Goal: Communication & Community: Answer question/provide support

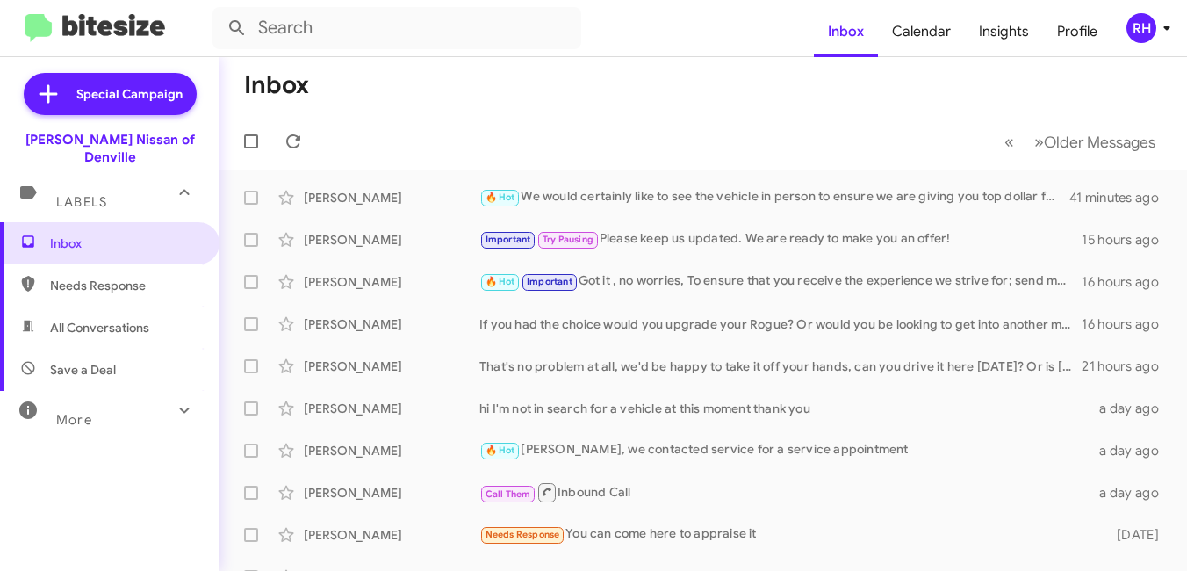
click at [92, 279] on span "Needs Response" at bounding box center [110, 285] width 220 height 42
type input "in:needs-response"
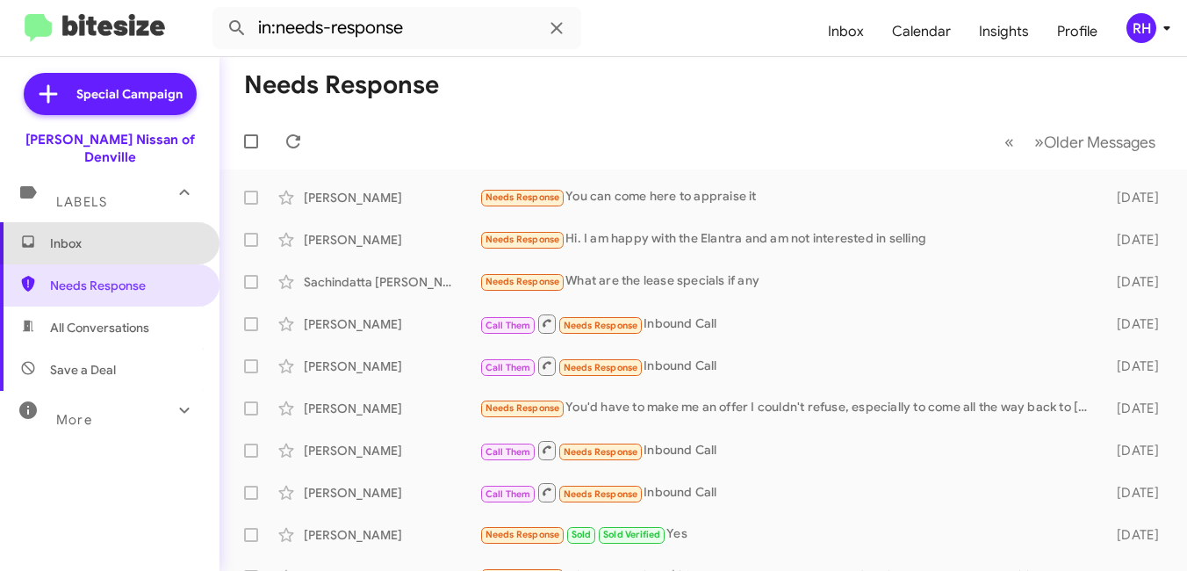
click at [118, 234] on span "Inbox" at bounding box center [124, 243] width 149 height 18
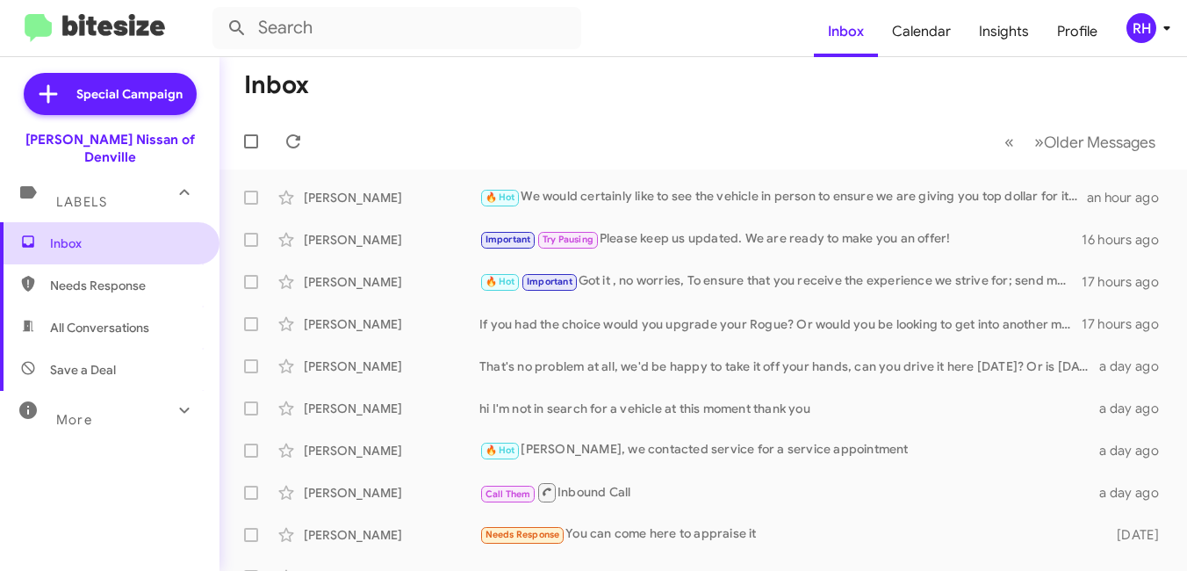
click at [90, 234] on span "Inbox" at bounding box center [124, 243] width 149 height 18
click at [109, 237] on span "Inbox" at bounding box center [110, 243] width 220 height 42
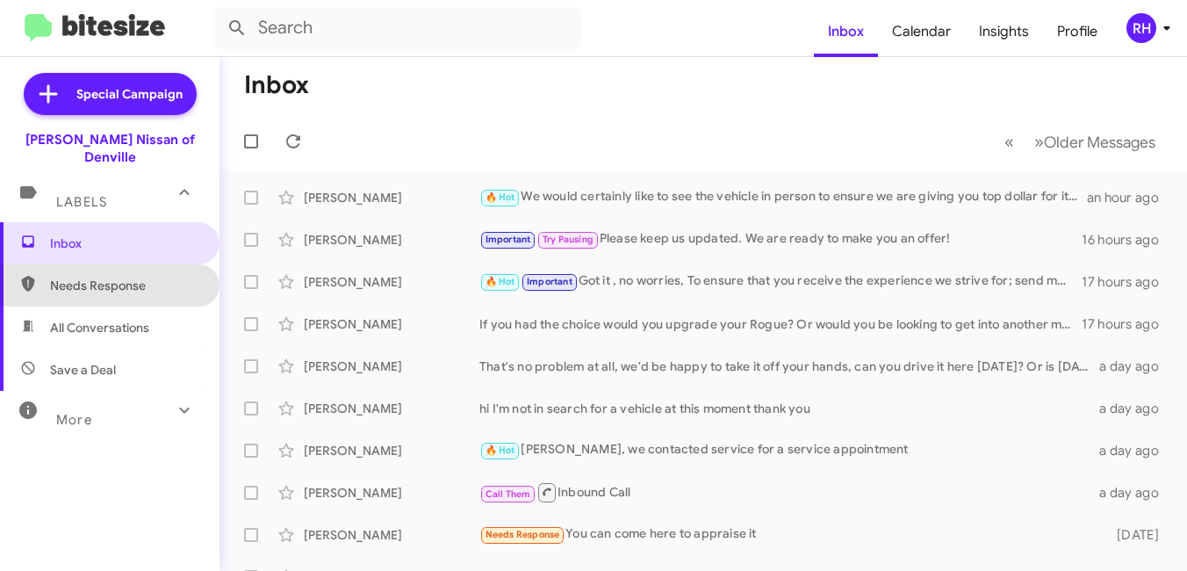
click at [128, 264] on span "Needs Response" at bounding box center [110, 285] width 220 height 42
type input "in:needs-response"
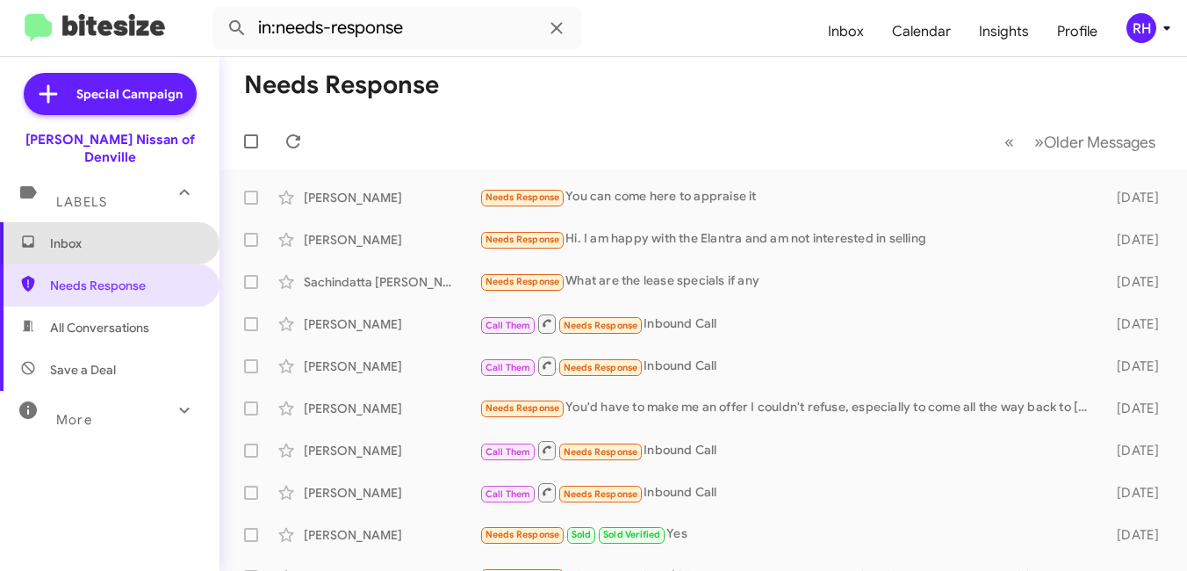
click at [129, 234] on span "Inbox" at bounding box center [110, 243] width 220 height 42
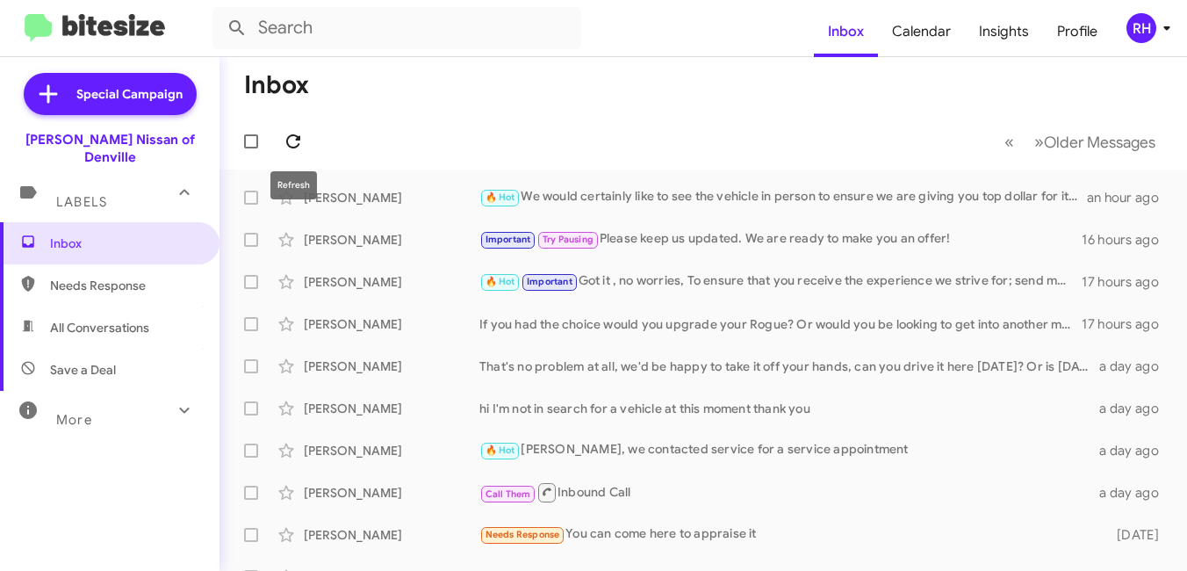
click at [289, 144] on icon at bounding box center [293, 141] width 21 height 21
click at [130, 319] on span "All Conversations" at bounding box center [99, 328] width 99 height 18
type input "in:all-conversations"
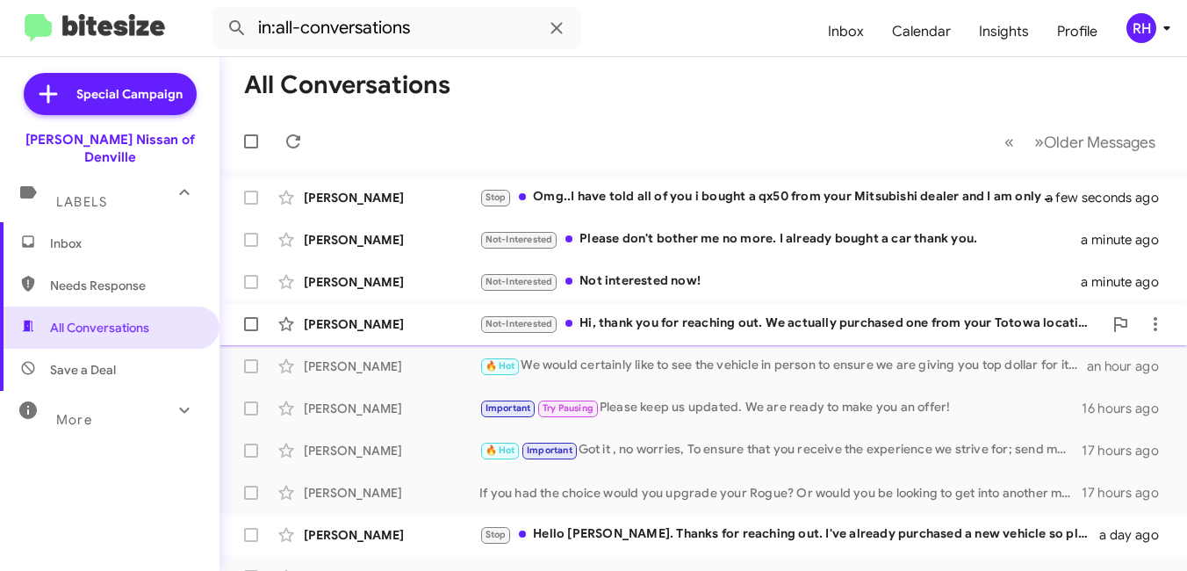
click at [697, 325] on div "Not-Interested Hi, thank you for reaching out. We actually purchased one from y…" at bounding box center [790, 323] width 623 height 20
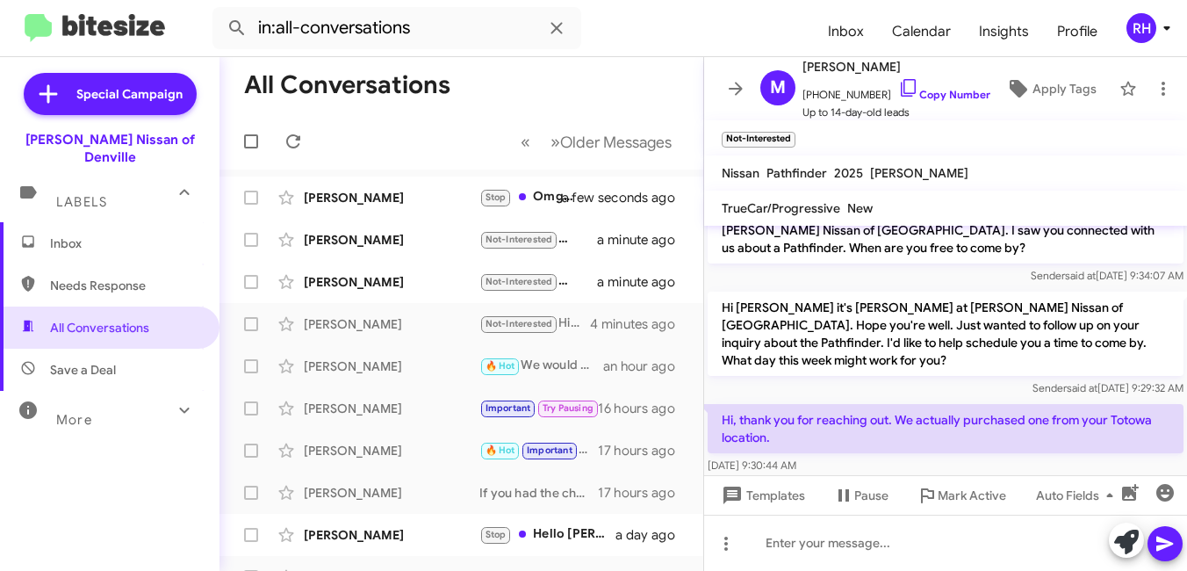
scroll to position [68, 0]
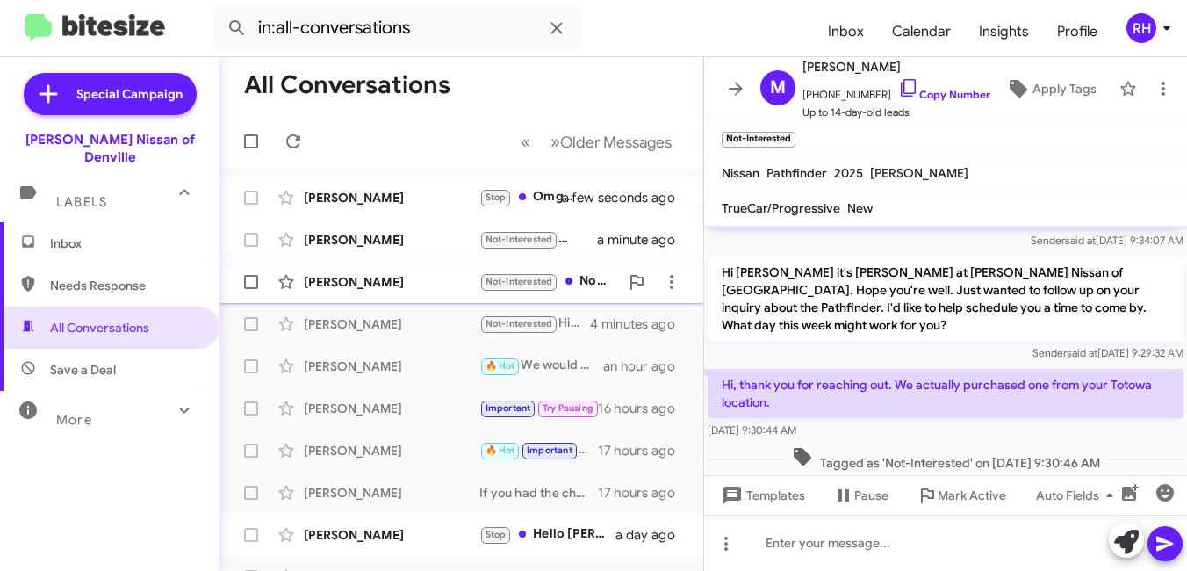
click at [407, 272] on div "[PERSON_NAME] Not-Interested Not interested now! a minute ago" at bounding box center [462, 281] width 456 height 35
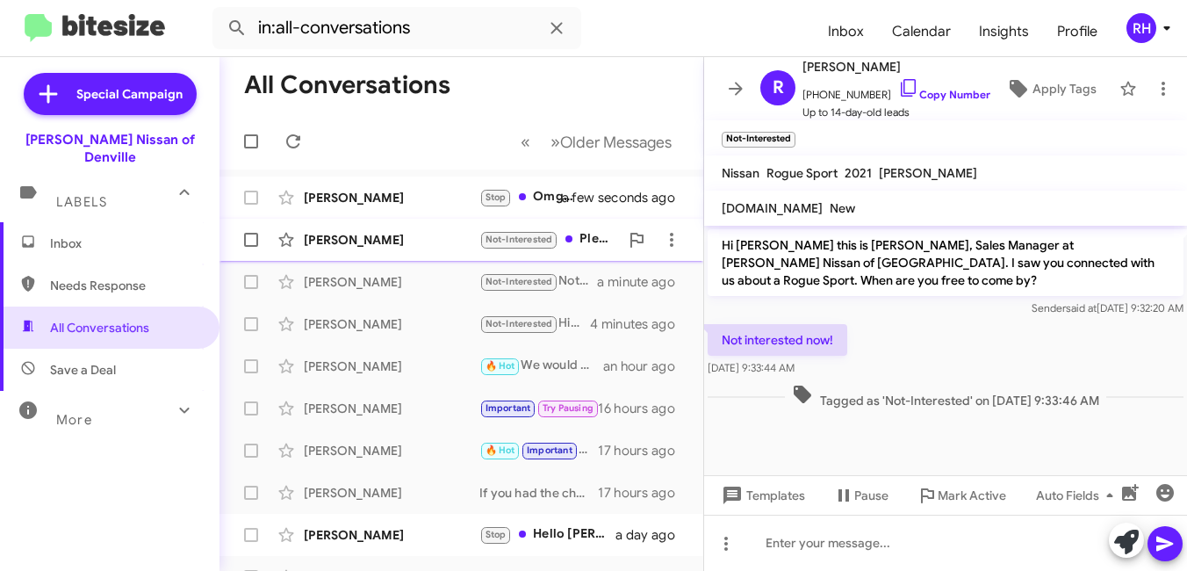
click at [407, 242] on div "[PERSON_NAME]" at bounding box center [392, 240] width 176 height 18
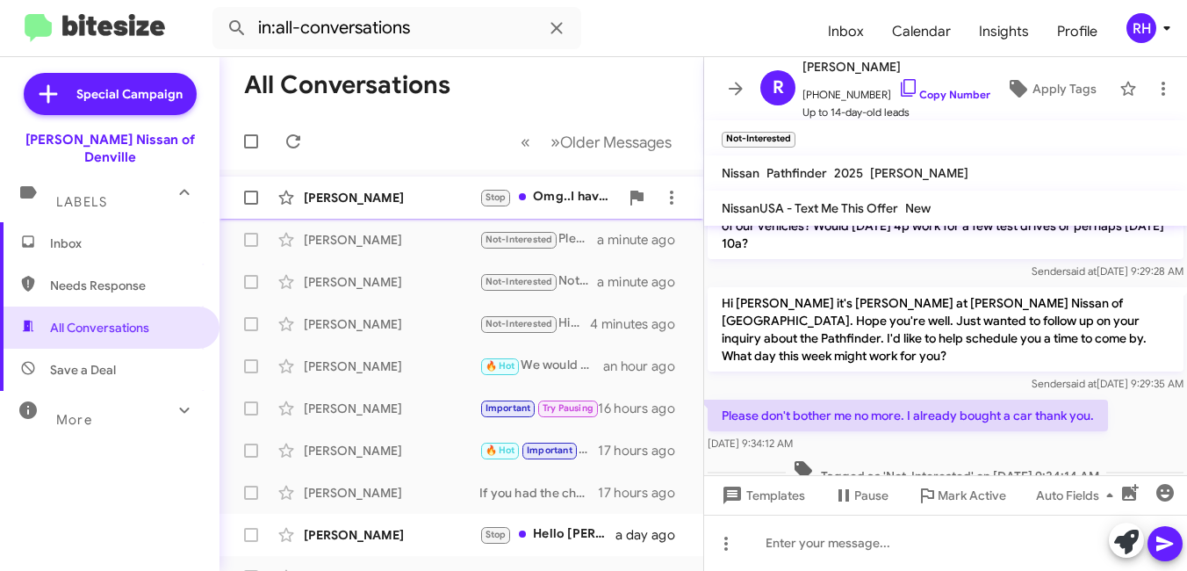
click at [421, 202] on div "[PERSON_NAME]" at bounding box center [392, 198] width 176 height 18
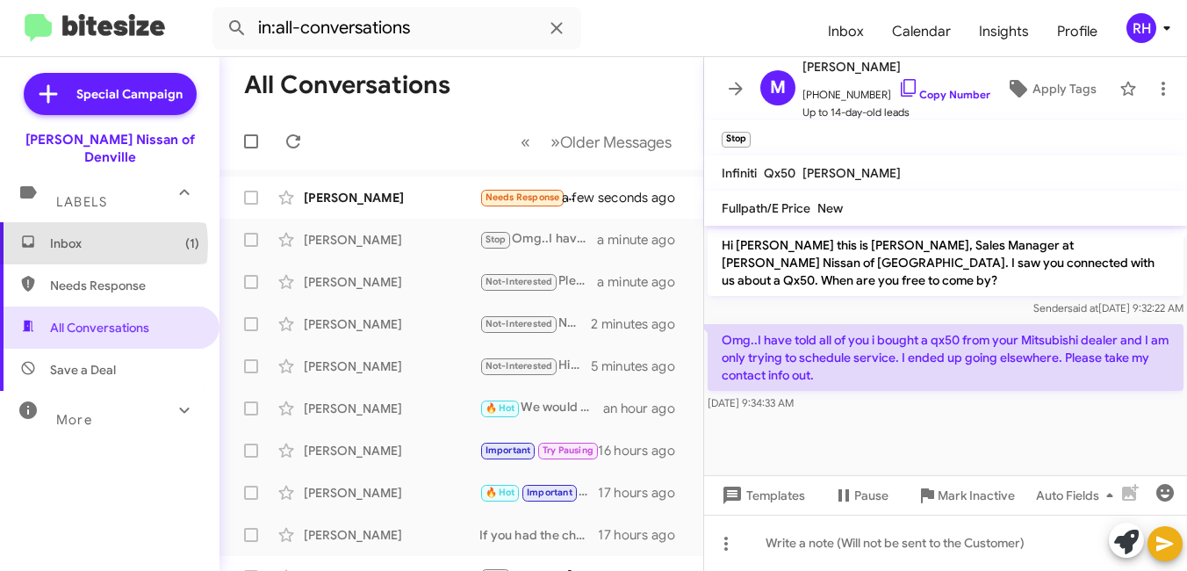
click at [83, 234] on span "Inbox (1)" at bounding box center [124, 243] width 149 height 18
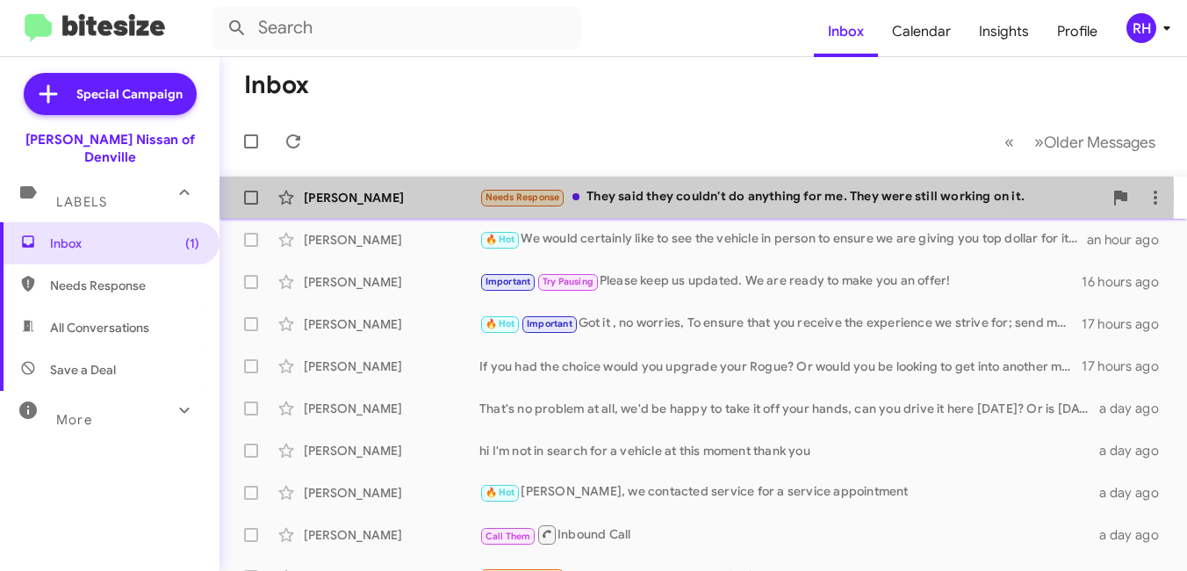
click at [419, 198] on div "[PERSON_NAME]" at bounding box center [392, 198] width 176 height 18
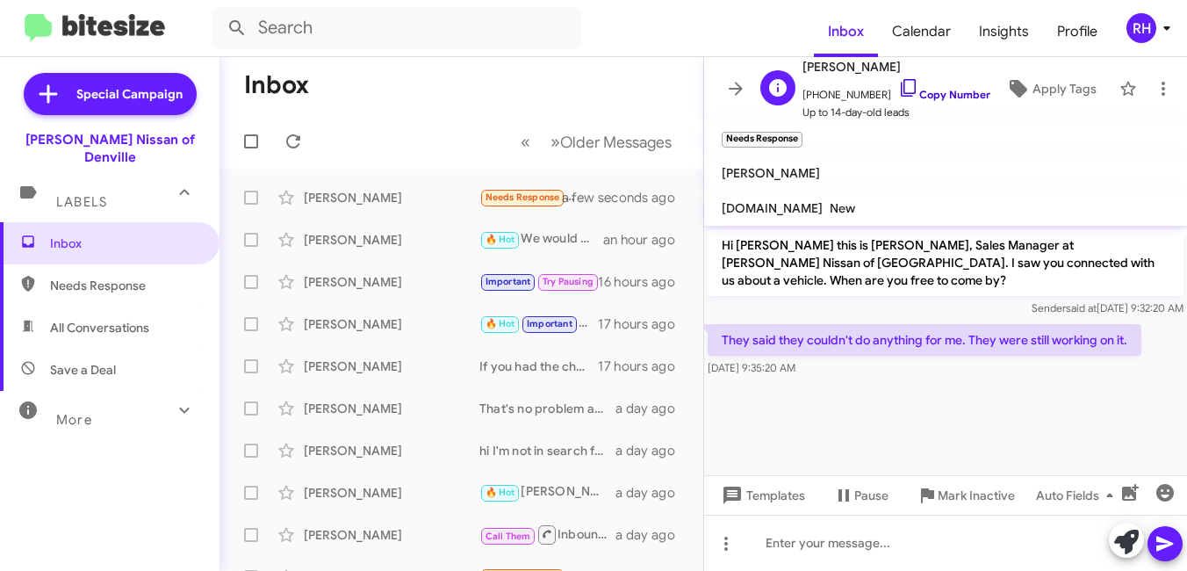
click at [901, 79] on icon at bounding box center [908, 88] width 15 height 18
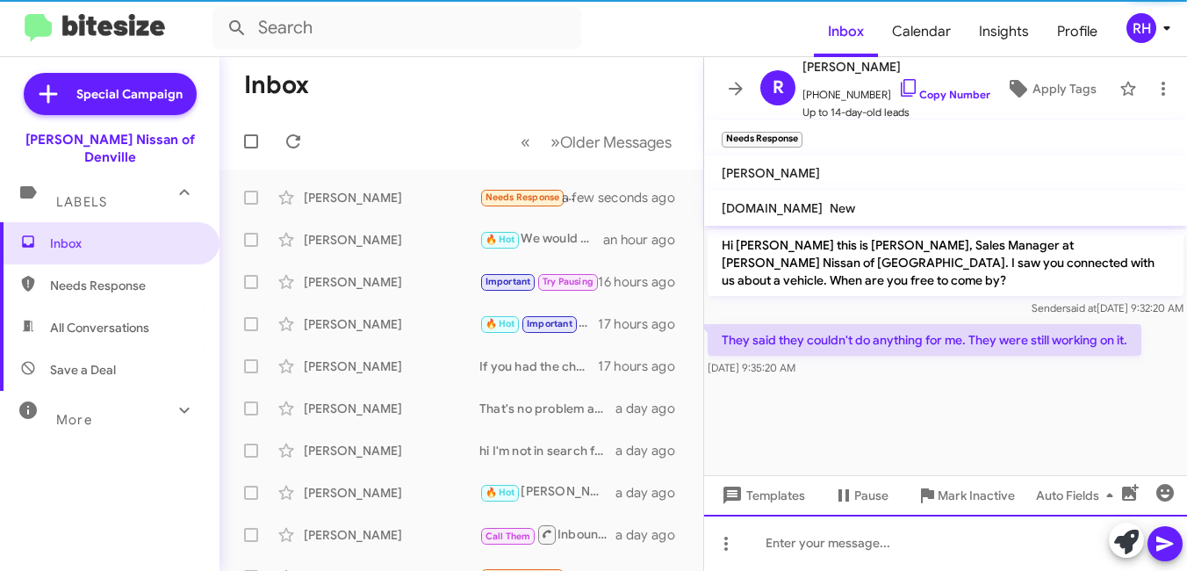
click at [829, 541] on div at bounding box center [945, 543] width 483 height 56
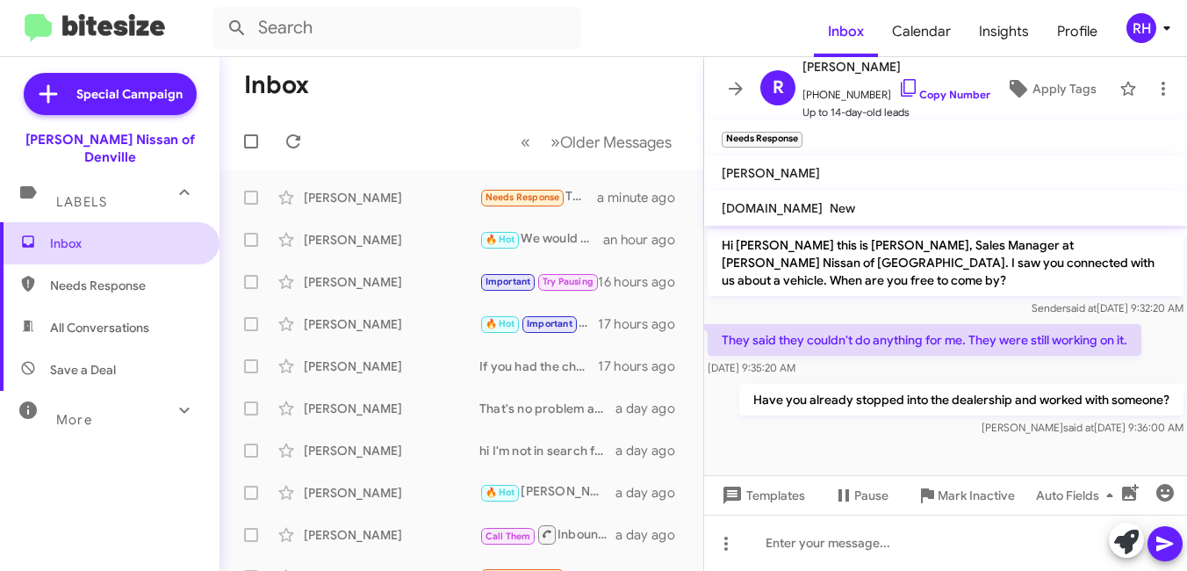
click at [90, 234] on span "Inbox" at bounding box center [124, 243] width 149 height 18
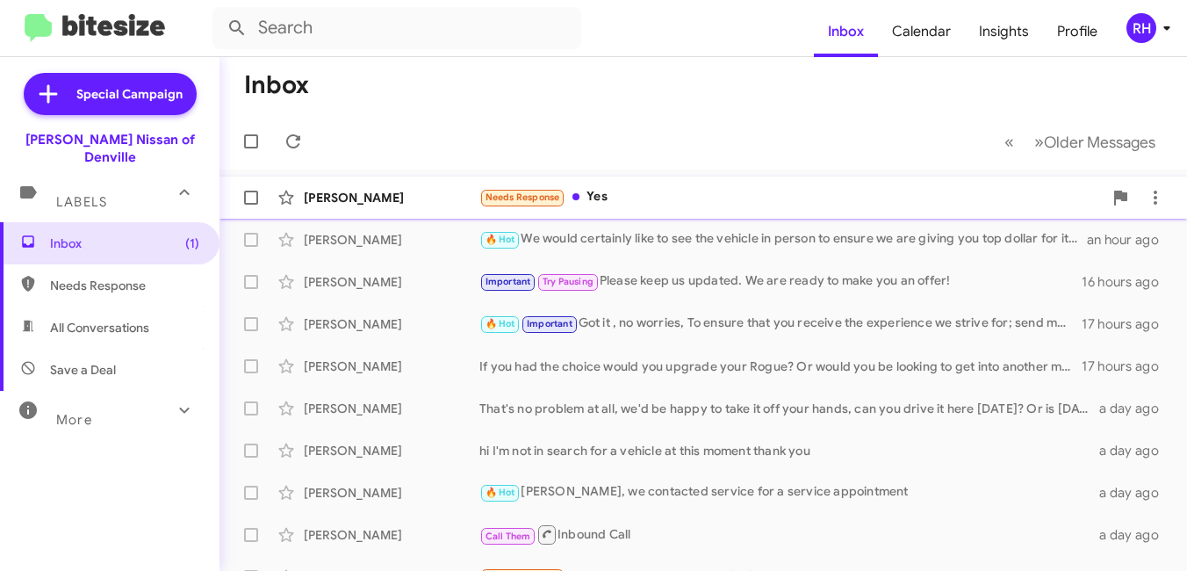
click at [679, 208] on div "[PERSON_NAME] Needs Response Yes 2 minutes ago" at bounding box center [704, 197] width 940 height 35
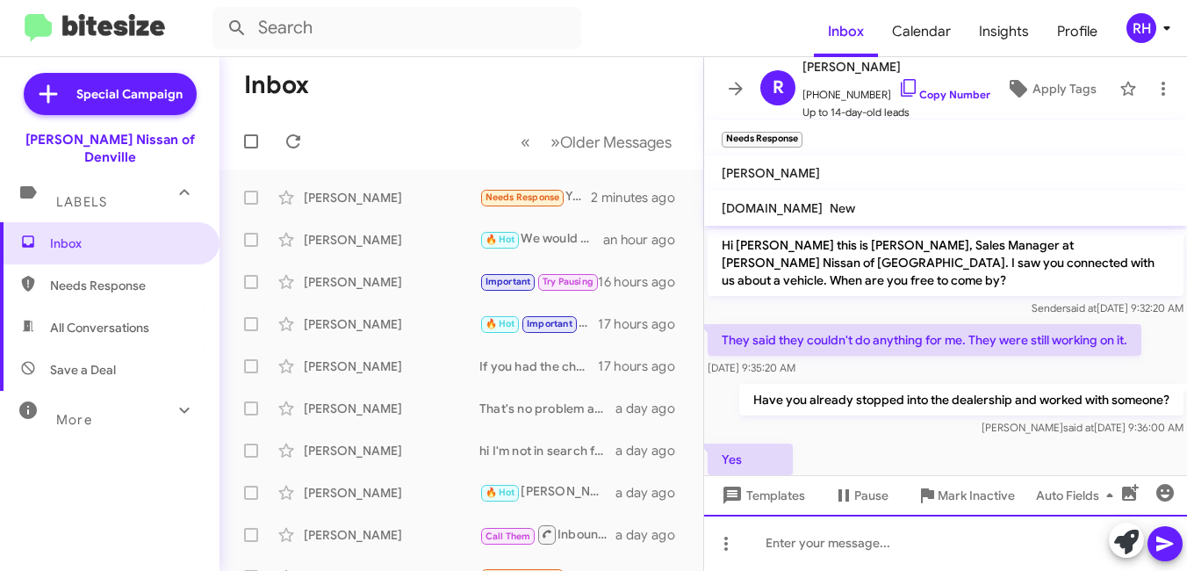
click at [815, 541] on div at bounding box center [945, 543] width 483 height 56
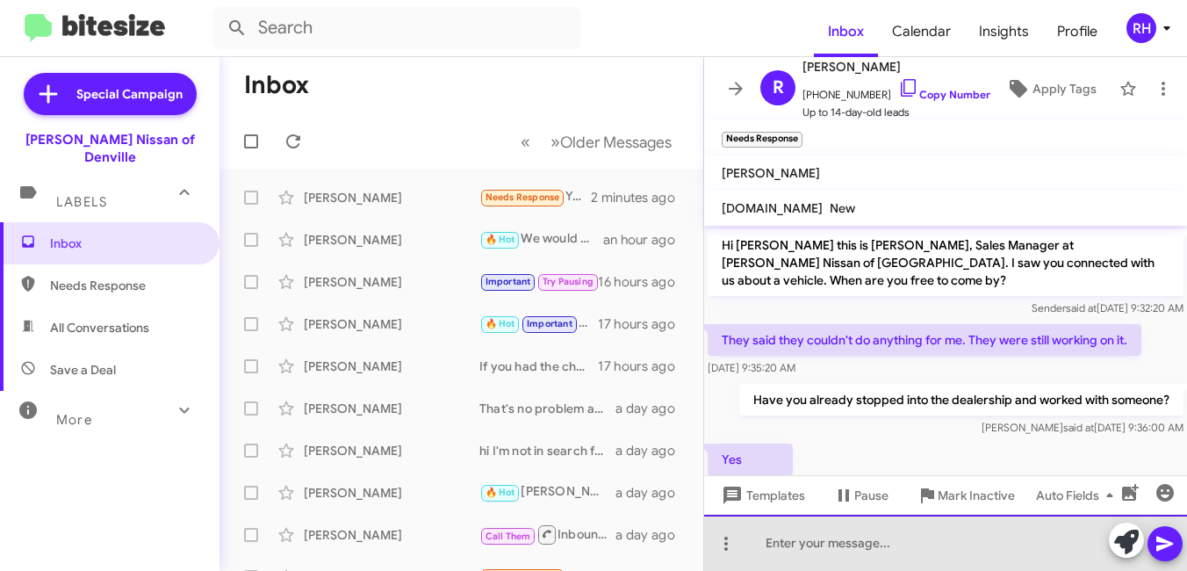
click at [816, 536] on div at bounding box center [945, 543] width 483 height 56
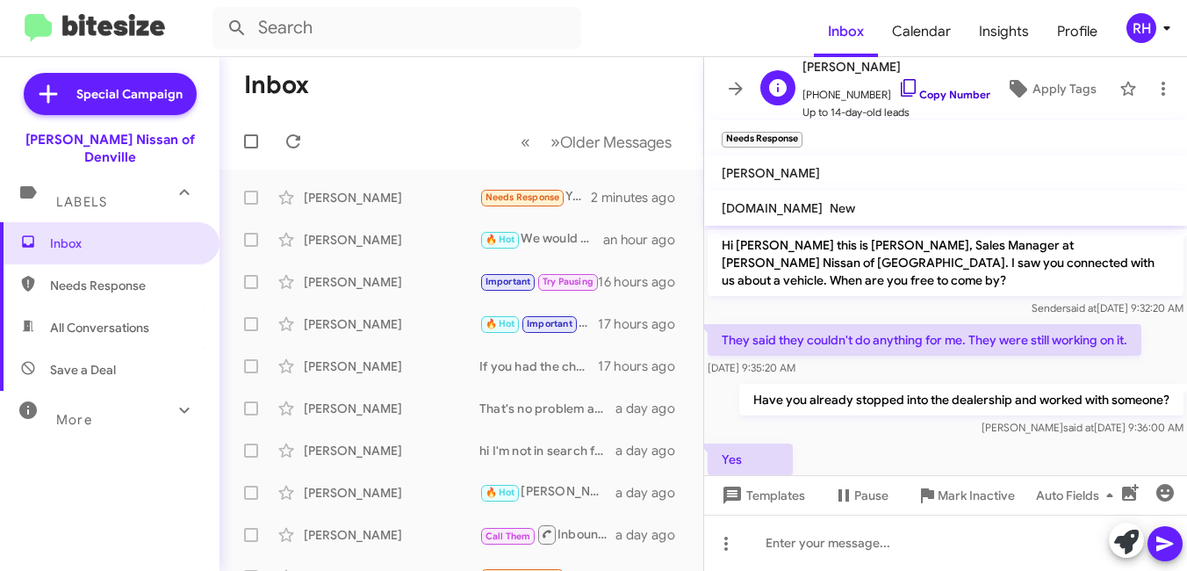
click at [901, 79] on icon at bounding box center [908, 88] width 15 height 18
click at [821, 536] on div at bounding box center [945, 543] width 483 height 56
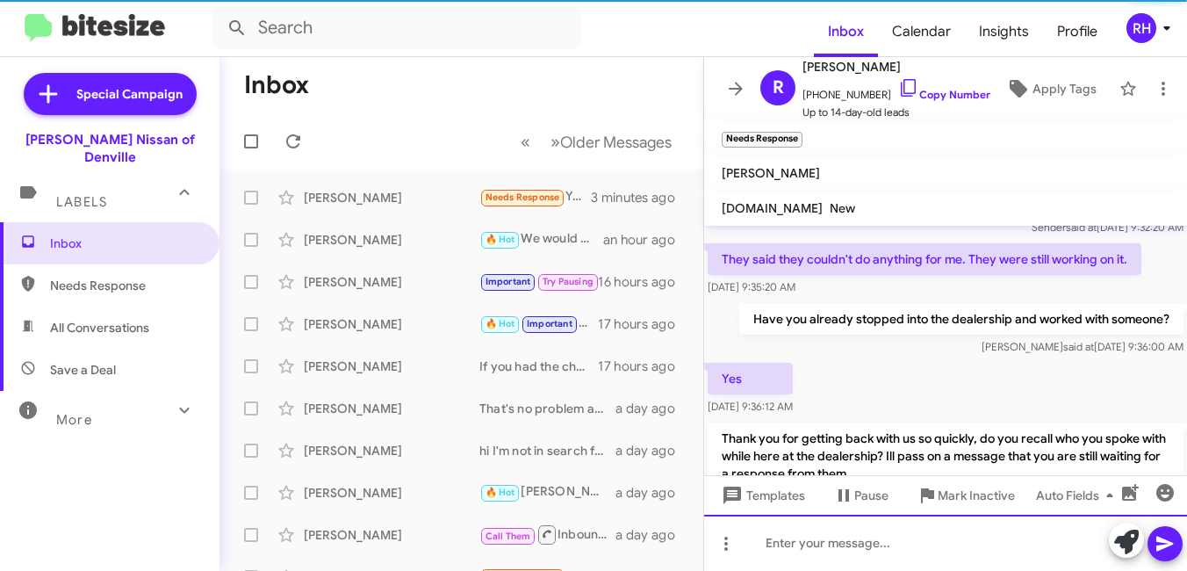
scroll to position [124, 0]
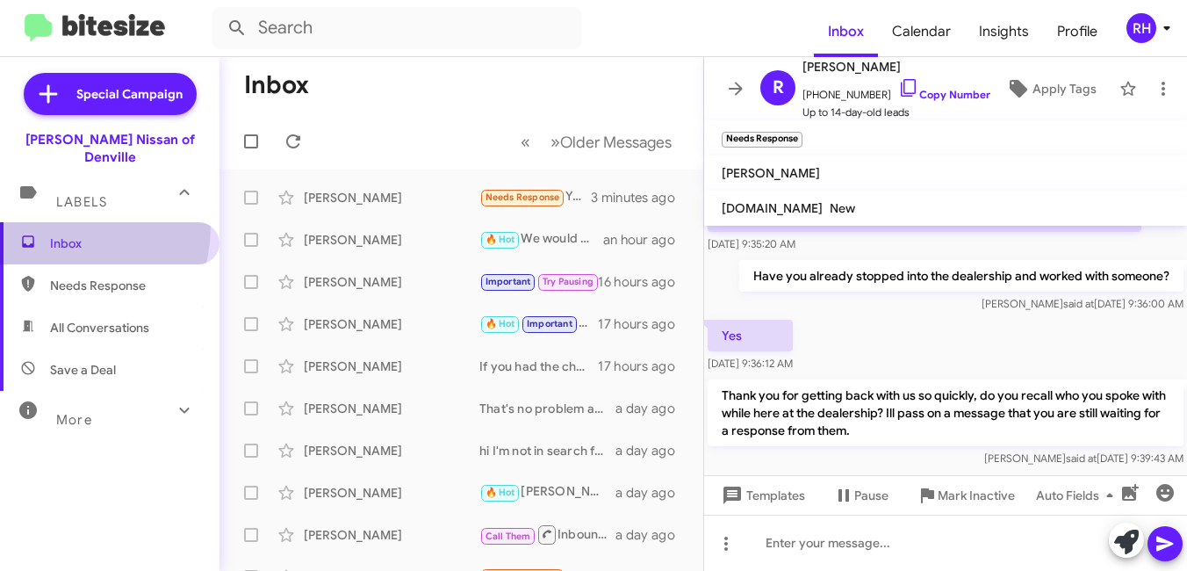
click at [55, 222] on span "Inbox" at bounding box center [110, 243] width 220 height 42
